Goal: Information Seeking & Learning: Learn about a topic

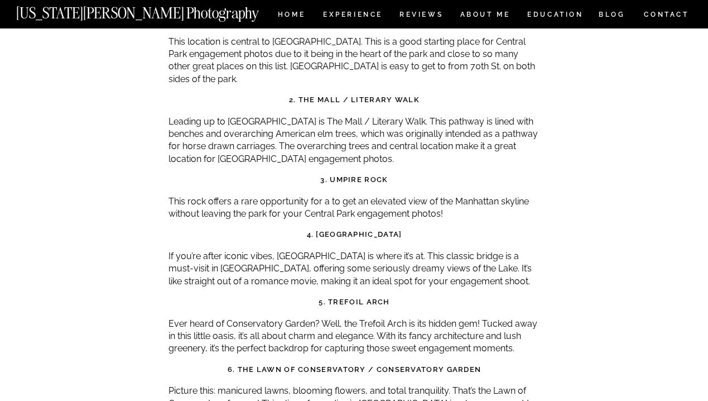
scroll to position [3694, 0]
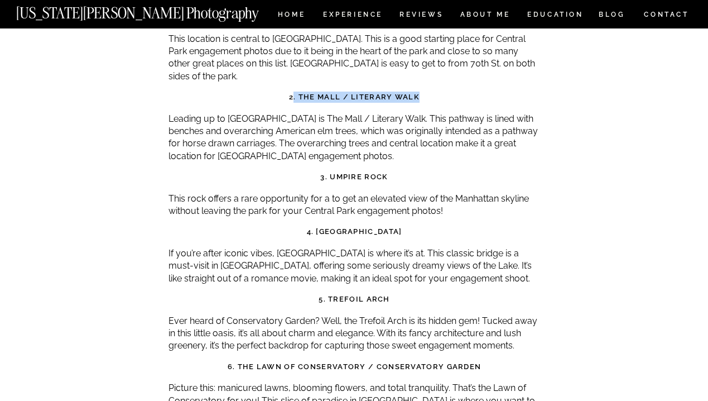
drag, startPoint x: 416, startPoint y: 46, endPoint x: 294, endPoint y: 46, distance: 122.2
click at [294, 93] on strong "2. The Mall / Literary Walk" at bounding box center [354, 97] width 131 height 8
copy strong ". The Mall / Literary Walk"
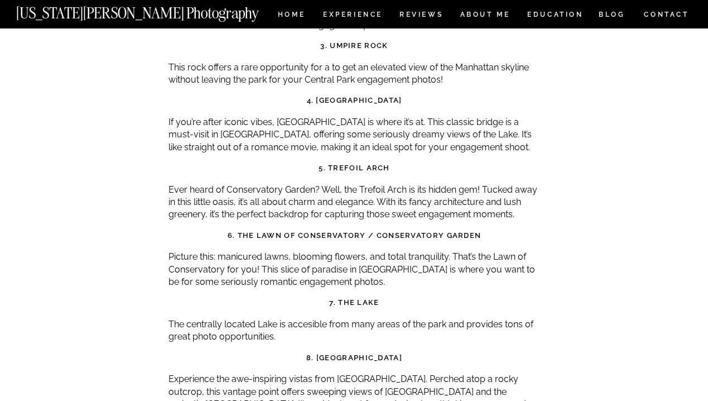
scroll to position [3827, 0]
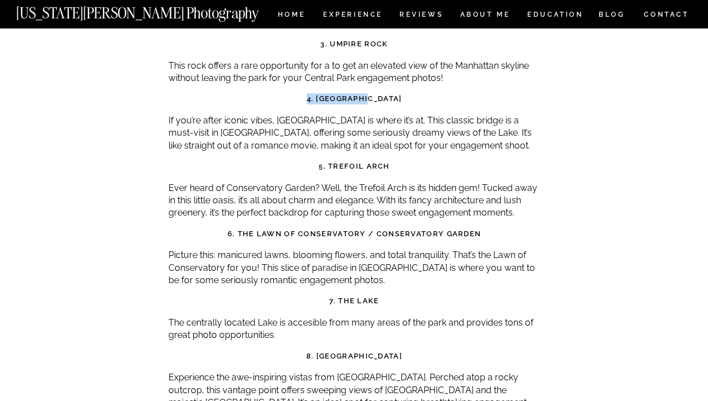
drag, startPoint x: 386, startPoint y: 51, endPoint x: 305, endPoint y: 50, distance: 81.5
click at [305, 93] on h3 "4. [GEOGRAPHIC_DATA]" at bounding box center [355, 98] width 372 height 11
copy strong "4. [GEOGRAPHIC_DATA]"
drag, startPoint x: 388, startPoint y: 113, endPoint x: 329, endPoint y: 116, distance: 59.2
click at [329, 162] on strong "5. Trefoil Arch" at bounding box center [354, 166] width 71 height 8
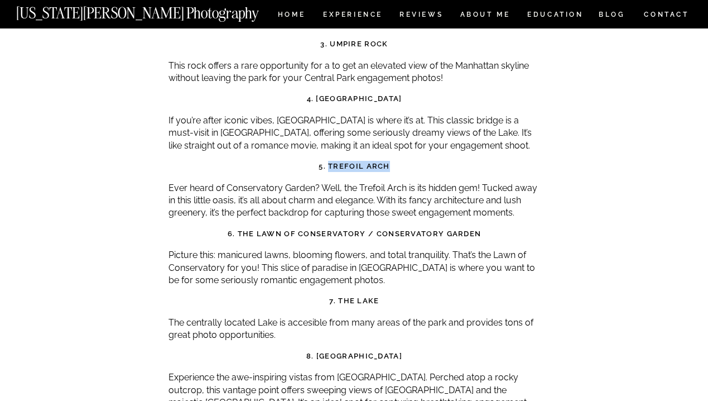
copy strong "Trefoil Arch"
click at [357, 182] on p "Ever heard of Conservatory Garden? Well, the Trefoil Arch is its hidden gem! Tu…" at bounding box center [355, 200] width 372 height 37
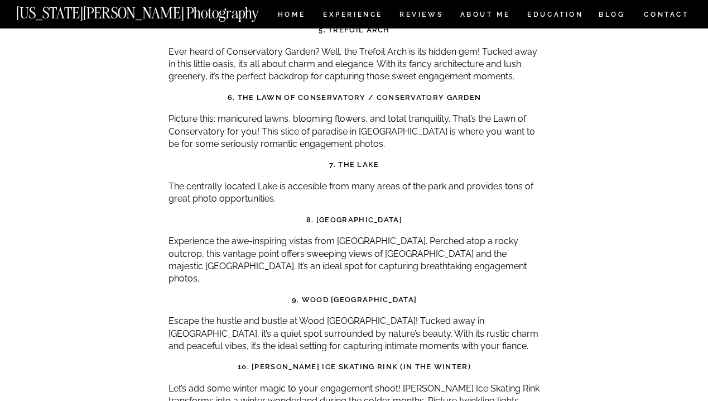
scroll to position [3967, 0]
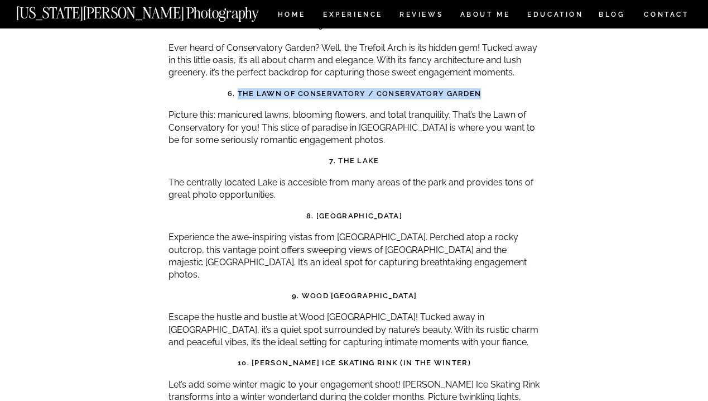
drag, startPoint x: 491, startPoint y: 41, endPoint x: 241, endPoint y: 40, distance: 250.6
click at [241, 88] on h3 "6. The Lawn of Conservatory / Conservatory Garden" at bounding box center [355, 93] width 372 height 11
copy strong "The Lawn of Conservatory / Conservatory Garden"
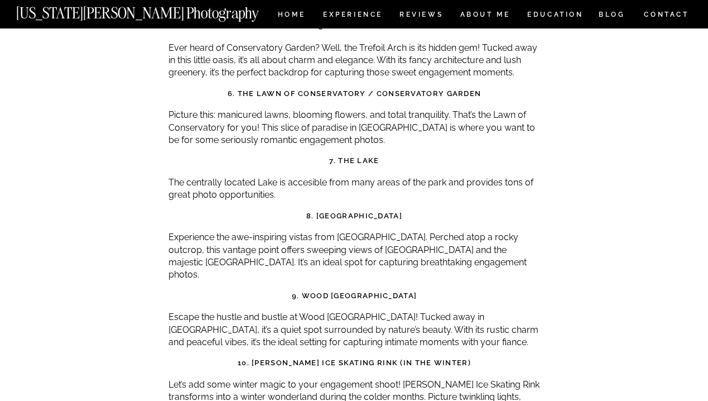
click at [385, 155] on h3 "7. The Lake" at bounding box center [355, 160] width 372 height 11
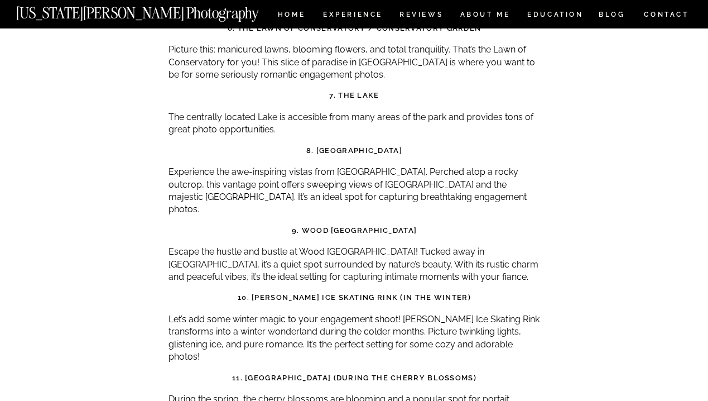
scroll to position [4033, 0]
click at [301, 165] on p "Experience the awe-inspiring vistas from [GEOGRAPHIC_DATA]. Perched atop a rock…" at bounding box center [355, 190] width 372 height 50
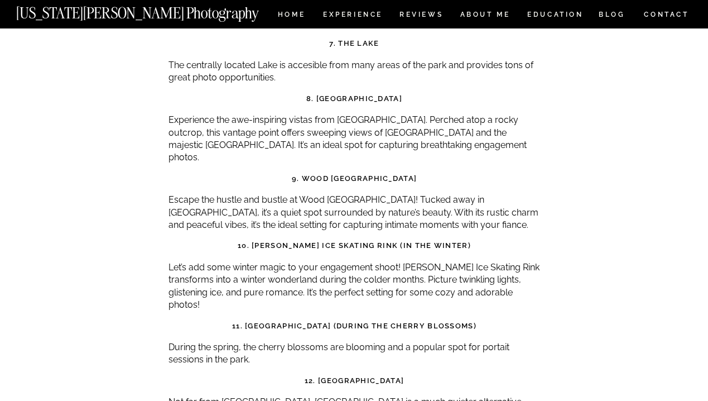
scroll to position [4085, 0]
drag, startPoint x: 431, startPoint y: 50, endPoint x: 301, endPoint y: 48, distance: 130.0
click at [301, 93] on h3 "8. [GEOGRAPHIC_DATA]" at bounding box center [355, 98] width 372 height 11
copy strong "San Remo Lookout Point"
click at [257, 172] on h3 "9. Wood [GEOGRAPHIC_DATA]" at bounding box center [355, 177] width 372 height 11
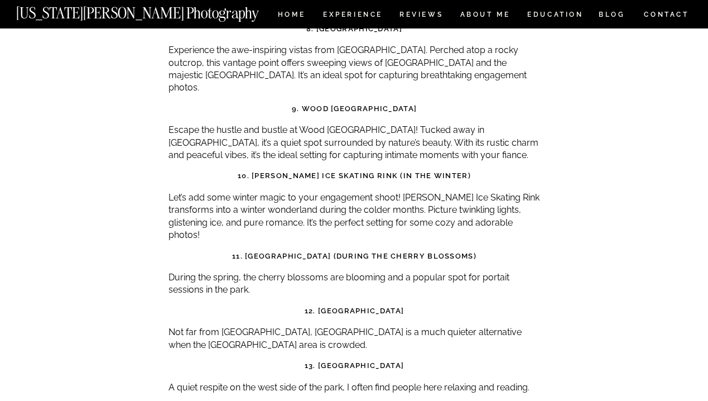
scroll to position [4153, 0]
drag, startPoint x: 430, startPoint y: 43, endPoint x: 301, endPoint y: 41, distance: 128.4
click at [301, 104] on h3 "9. Wood [GEOGRAPHIC_DATA]" at bounding box center [355, 109] width 372 height 11
copy strong "9. Wood [GEOGRAPHIC_DATA]"
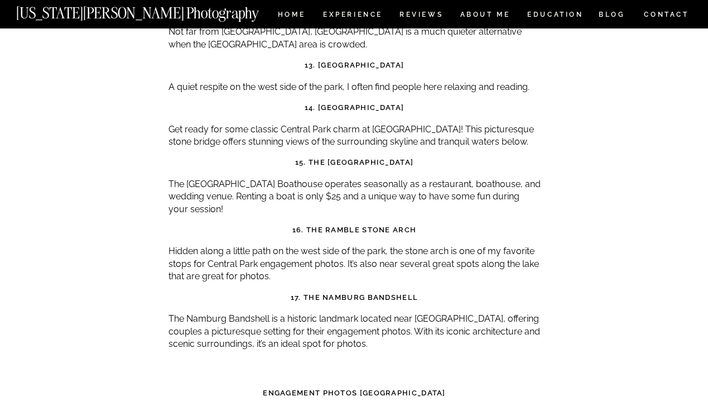
scroll to position [4458, 0]
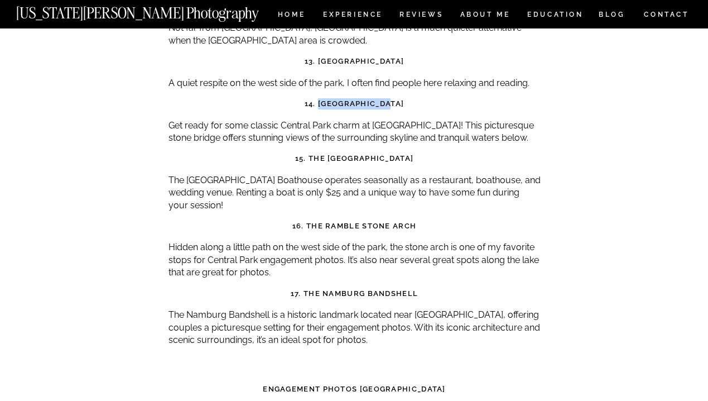
drag, startPoint x: 401, startPoint y: 39, endPoint x: 324, endPoint y: 37, distance: 76.5
click at [325, 98] on h3 "14. [GEOGRAPHIC_DATA]" at bounding box center [355, 103] width 372 height 11
copy strong "Gapstow Bridge"
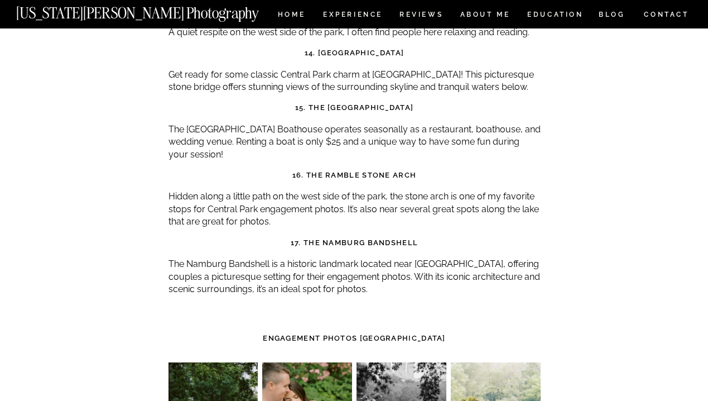
scroll to position [4511, 0]
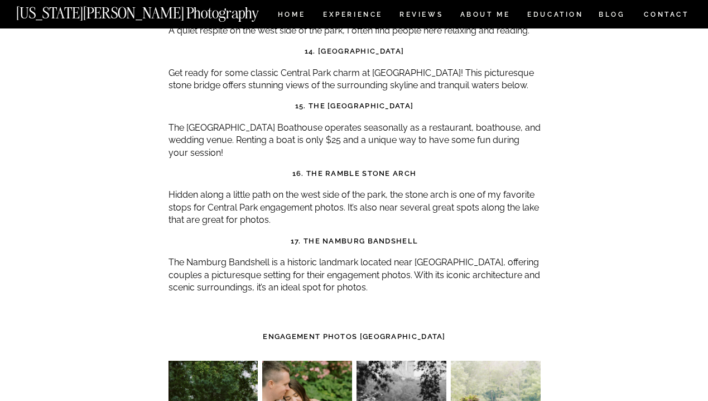
drag, startPoint x: 435, startPoint y: 45, endPoint x: 294, endPoint y: 45, distance: 141.7
click at [294, 100] on h3 "15. The [GEOGRAPHIC_DATA]" at bounding box center [355, 105] width 372 height 11
copy strong "The Central Park Boathouse"
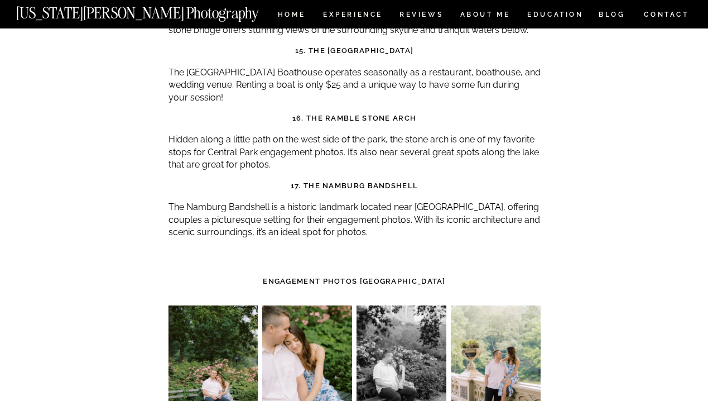
scroll to position [4567, 0]
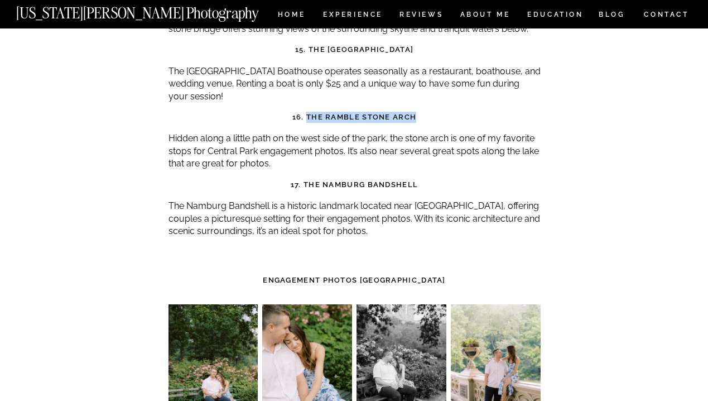
drag, startPoint x: 417, startPoint y: 45, endPoint x: 307, endPoint y: 40, distance: 110.6
click at [307, 112] on h3 "16. The Ramble Stone Arch" at bounding box center [355, 117] width 372 height 11
copy strong "The Ramble Stone Arch"
